Goal: Task Accomplishment & Management: Complete application form

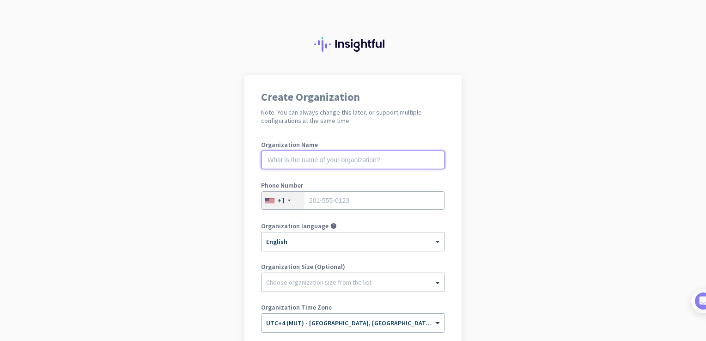
click at [327, 163] on input "text" at bounding box center [353, 160] width 184 height 18
type input "Axis"
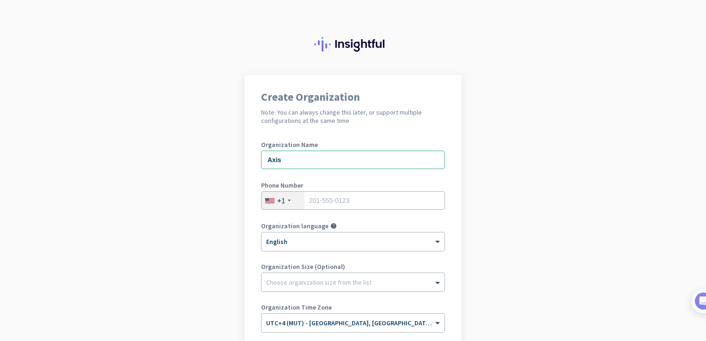
click at [279, 201] on div "+1" at bounding box center [281, 200] width 8 height 9
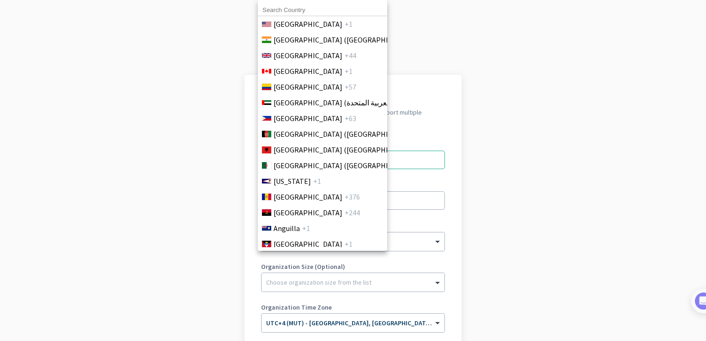
click at [298, 10] on input at bounding box center [322, 10] width 129 height 12
type input "2"
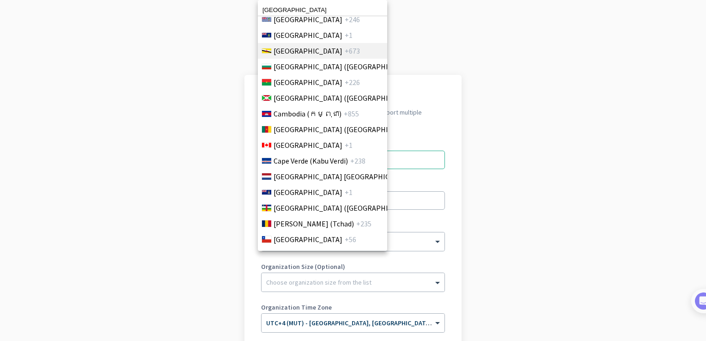
scroll to position [785, 0]
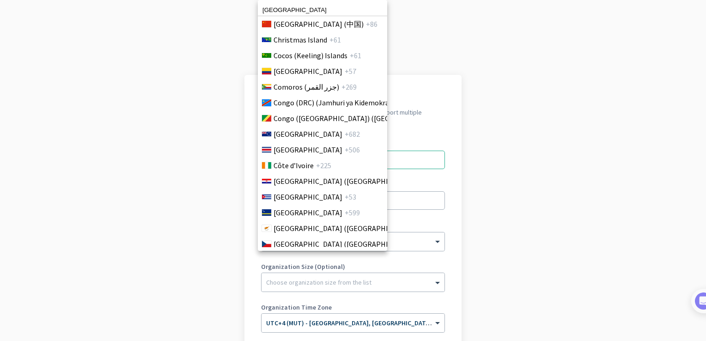
type input "[GEOGRAPHIC_DATA]"
click at [538, 173] on div at bounding box center [353, 170] width 706 height 341
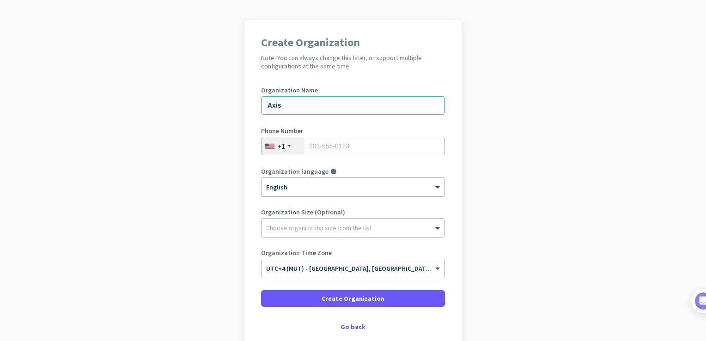
scroll to position [106, 0]
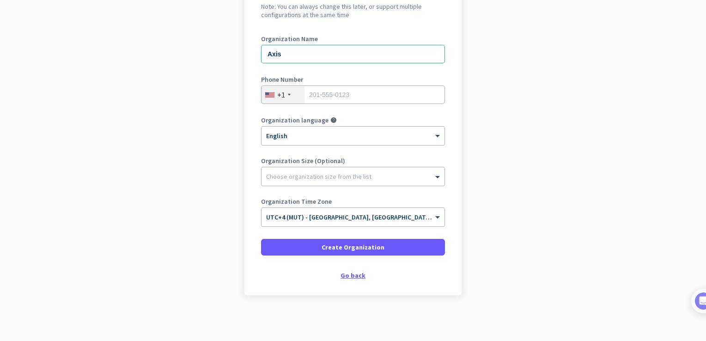
click at [347, 272] on div "Go back" at bounding box center [353, 275] width 184 height 6
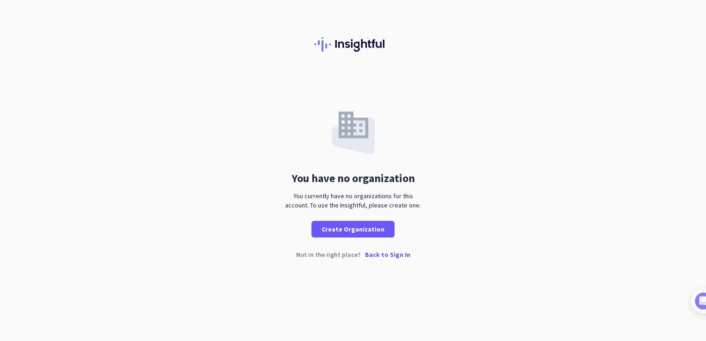
click at [388, 251] on p "Back to Sign In" at bounding box center [387, 254] width 45 height 6
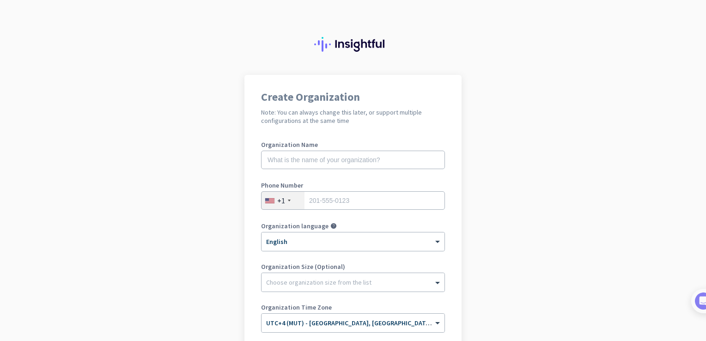
scroll to position [46, 0]
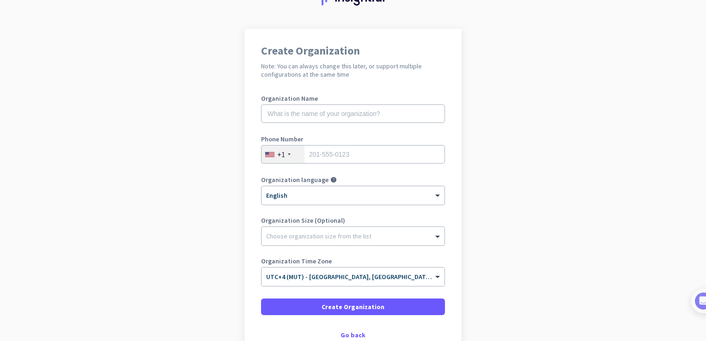
click at [289, 153] on div "+1" at bounding box center [282, 154] width 43 height 18
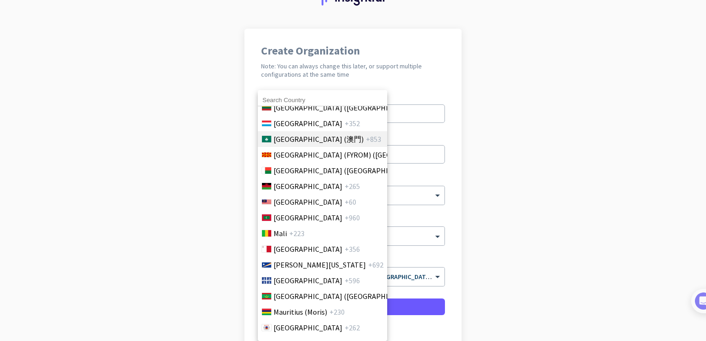
scroll to position [2078, 0]
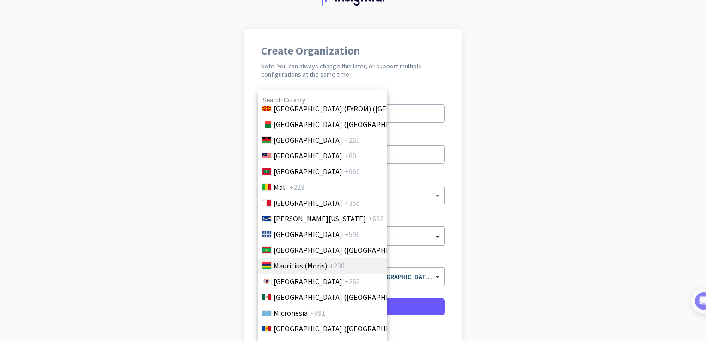
click at [284, 266] on span "Mauritius (Moris)" at bounding box center [300, 265] width 54 height 11
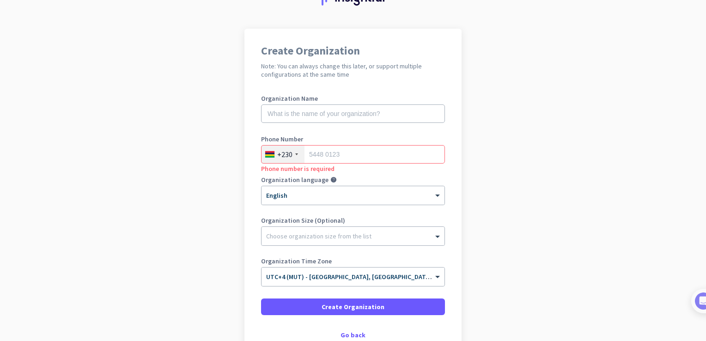
click at [599, 170] on app-onboarding-organization "Create Organization Note: You can always change this later, or support multiple…" at bounding box center [353, 215] width 706 height 372
click at [341, 147] on input "tel" at bounding box center [353, 154] width 184 height 18
paste input "5985 5270"
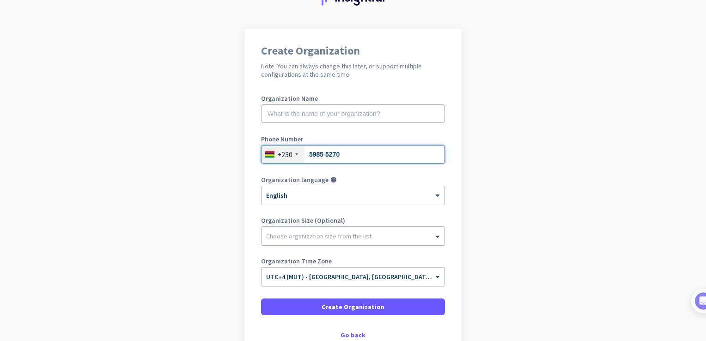
type input "5985 5270"
click at [297, 239] on div "Choose organization size from the list" at bounding box center [318, 236] width 105 height 8
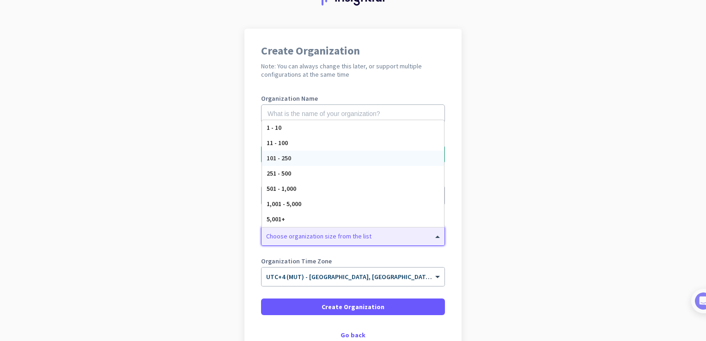
click at [298, 160] on div "101 - 250" at bounding box center [353, 158] width 182 height 15
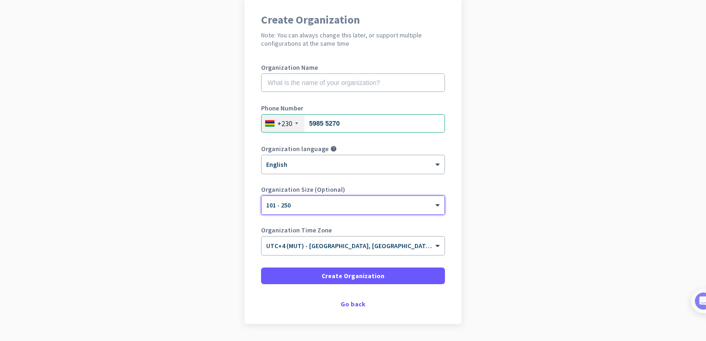
scroll to position [106, 0]
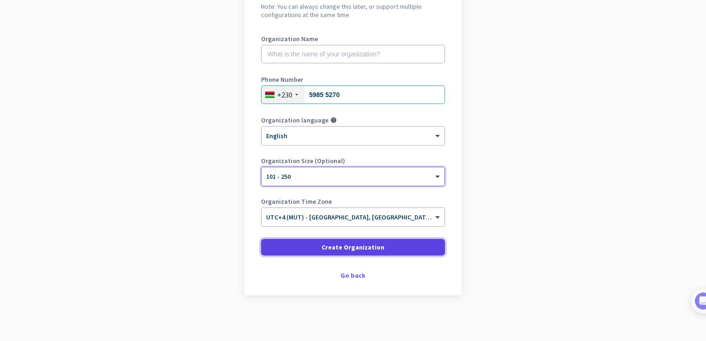
click at [323, 252] on span at bounding box center [353, 247] width 184 height 22
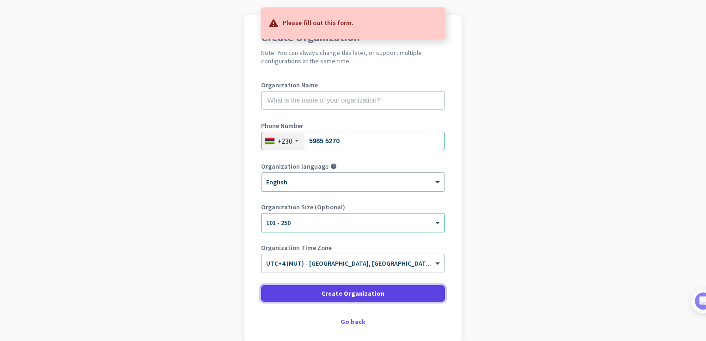
scroll to position [13, 0]
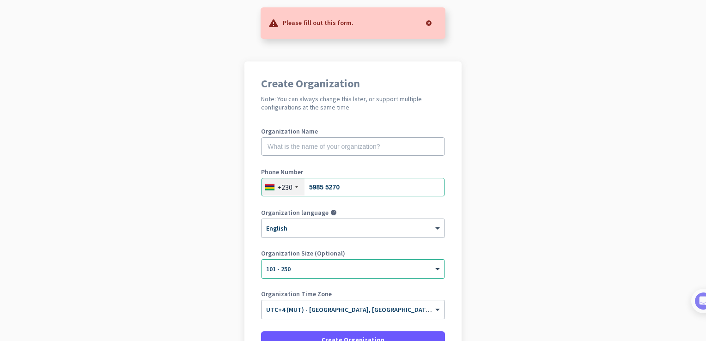
click at [311, 134] on div "Organization Name" at bounding box center [353, 146] width 184 height 37
click at [311, 144] on input "text" at bounding box center [353, 146] width 184 height 18
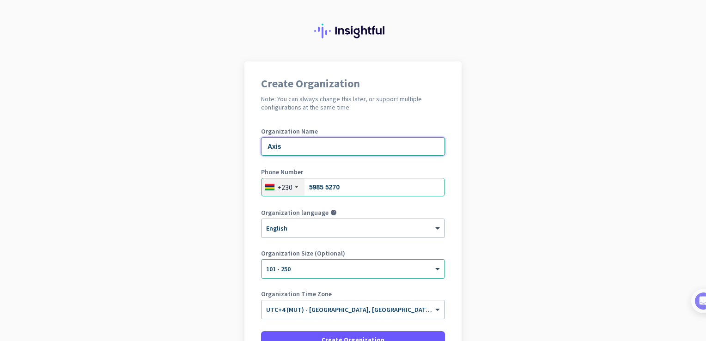
scroll to position [106, 0]
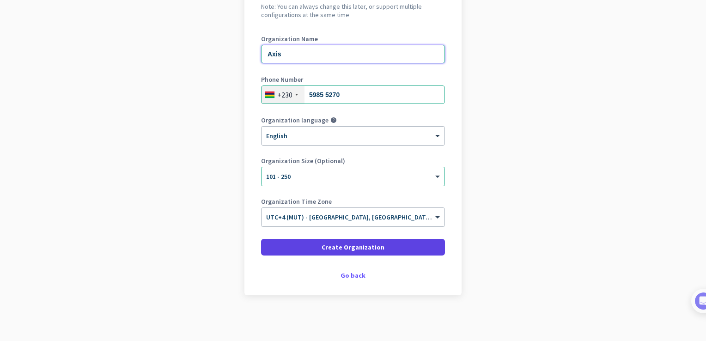
type input "Axis"
click at [304, 250] on span at bounding box center [353, 247] width 184 height 22
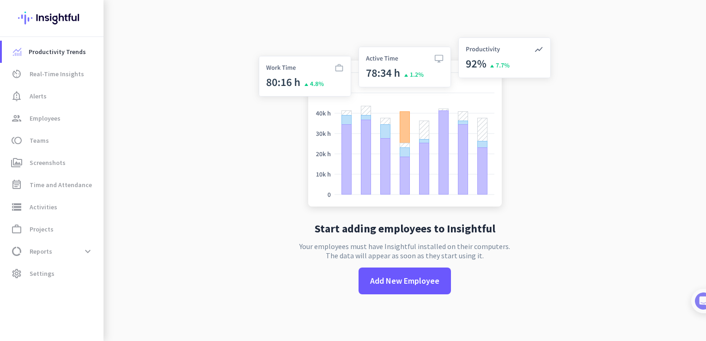
click at [374, 246] on div "Start adding employees to Insightful Your employees must have Insightful instal…" at bounding box center [405, 170] width 306 height 341
